Goal: Task Accomplishment & Management: Manage account settings

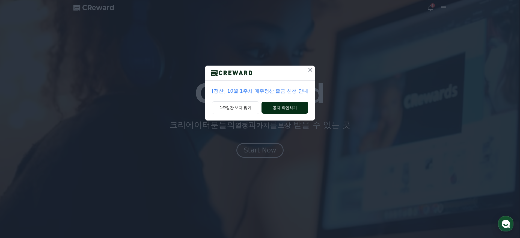
click at [276, 107] on button "공지 확인하기" at bounding box center [285, 108] width 47 height 12
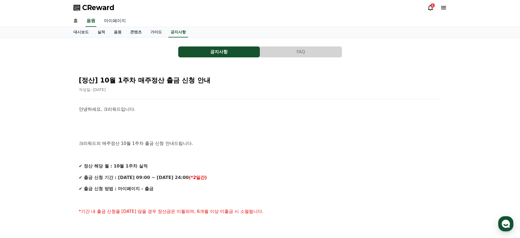
click at [110, 19] on link "마이페이지" at bounding box center [115, 20] width 31 height 11
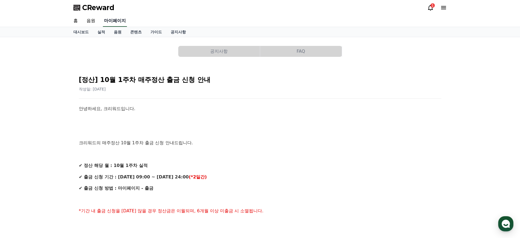
select select "**********"
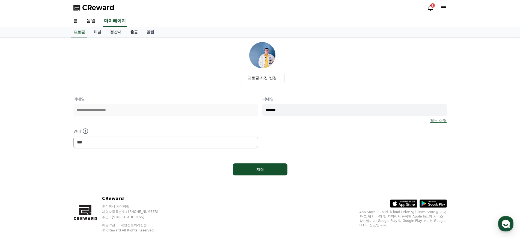
click at [126, 32] on link "출금" at bounding box center [134, 32] width 16 height 10
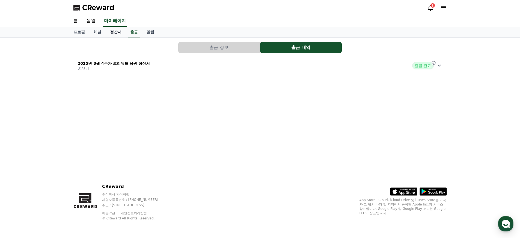
click at [113, 32] on link "정산서" at bounding box center [116, 32] width 20 height 10
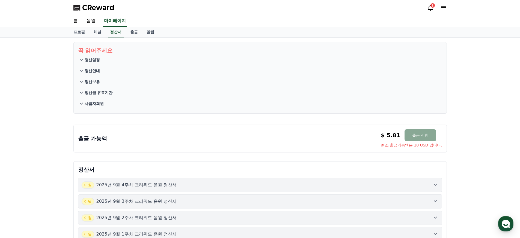
click at [428, 6] on icon at bounding box center [430, 7] width 7 height 7
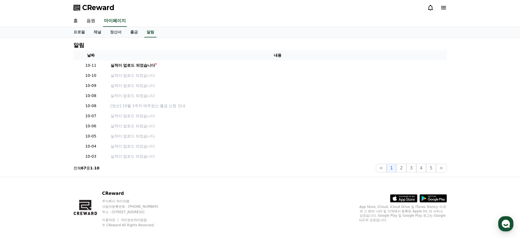
click at [431, 6] on icon at bounding box center [430, 7] width 7 height 7
click at [92, 20] on link "음원" at bounding box center [90, 20] width 17 height 11
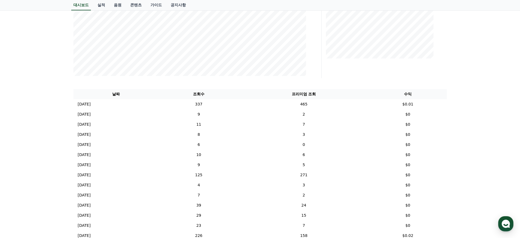
scroll to position [116, 0]
